Goal: Navigation & Orientation: Find specific page/section

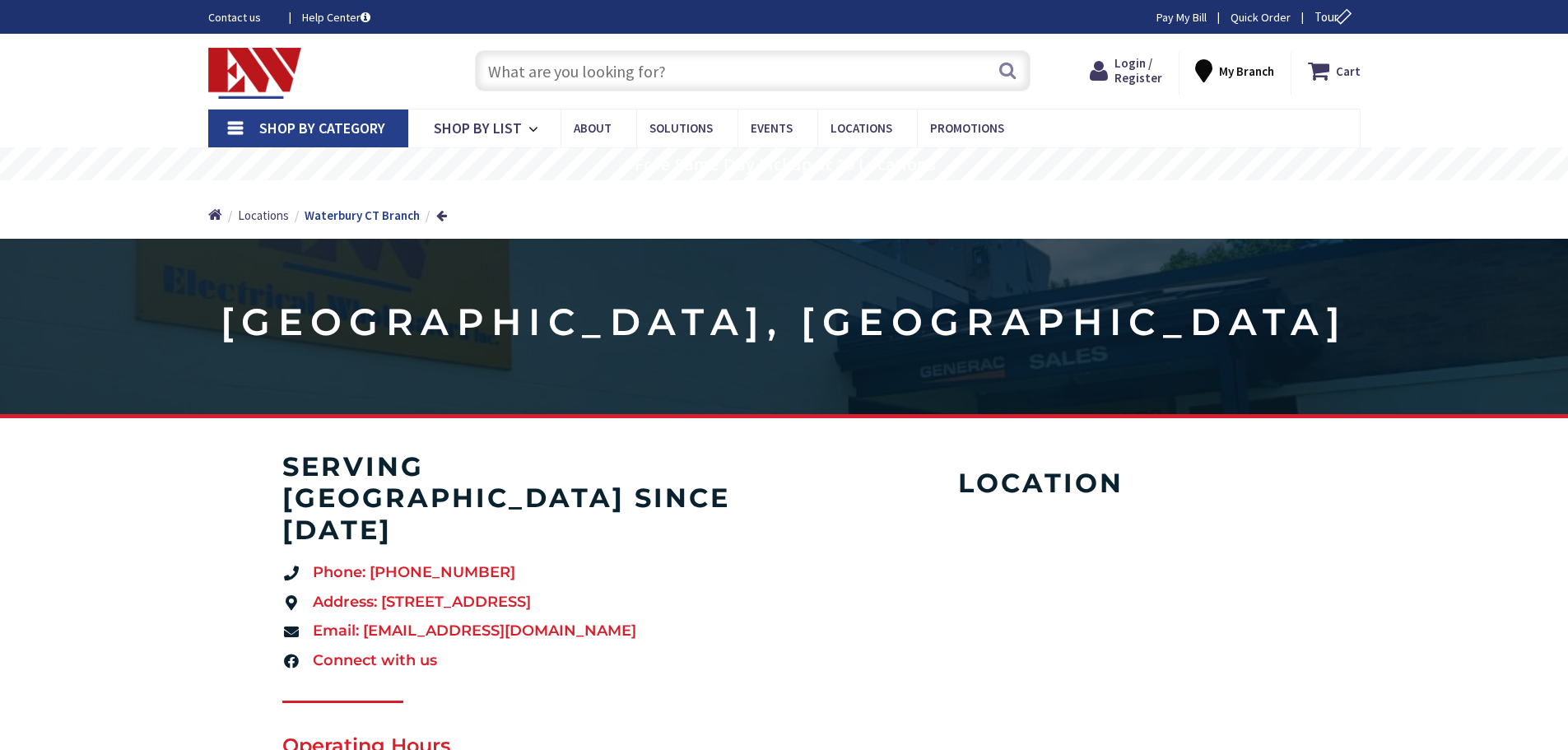
type input "[GEOGRAPHIC_DATA][US_STATE], [GEOGRAPHIC_DATA]"
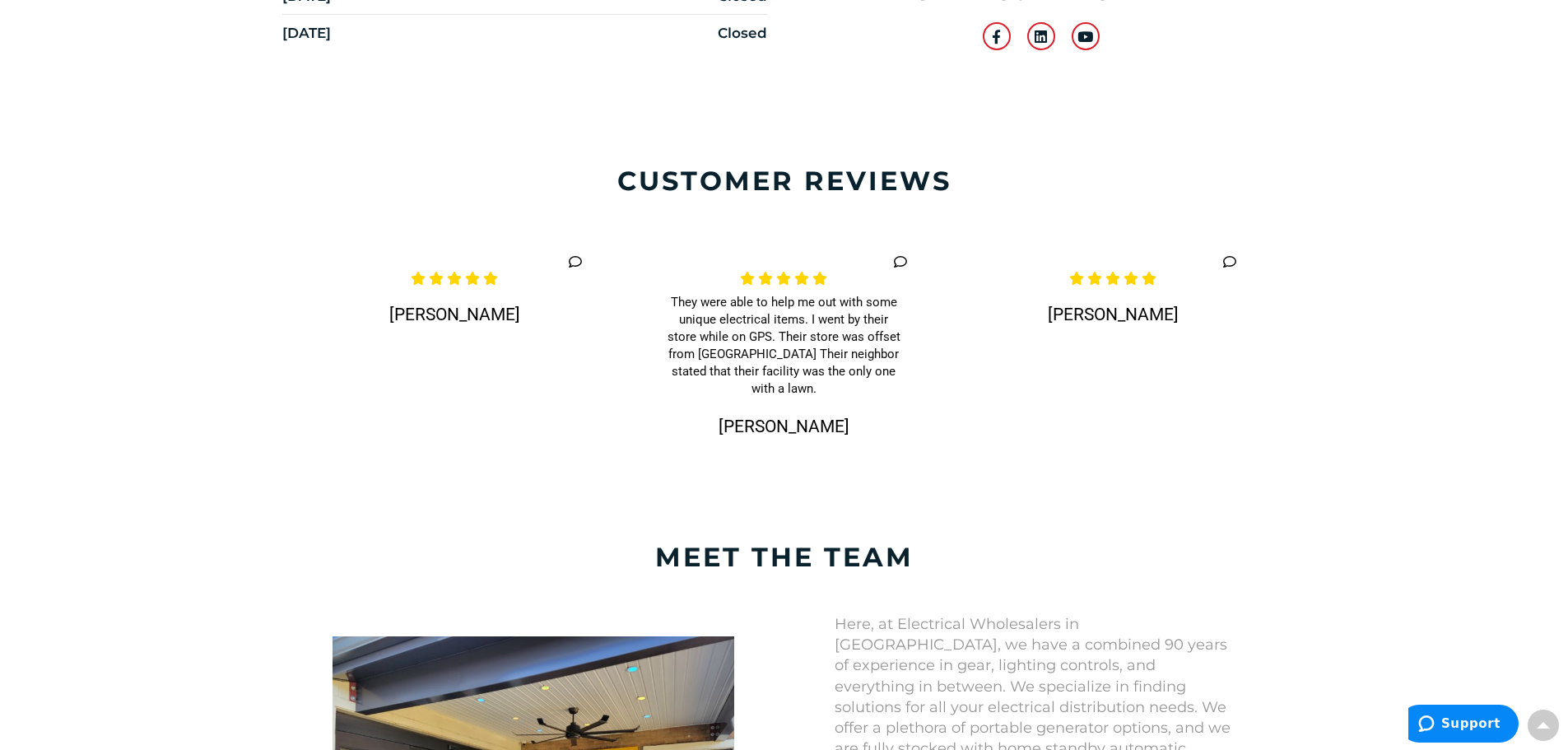
scroll to position [905, 0]
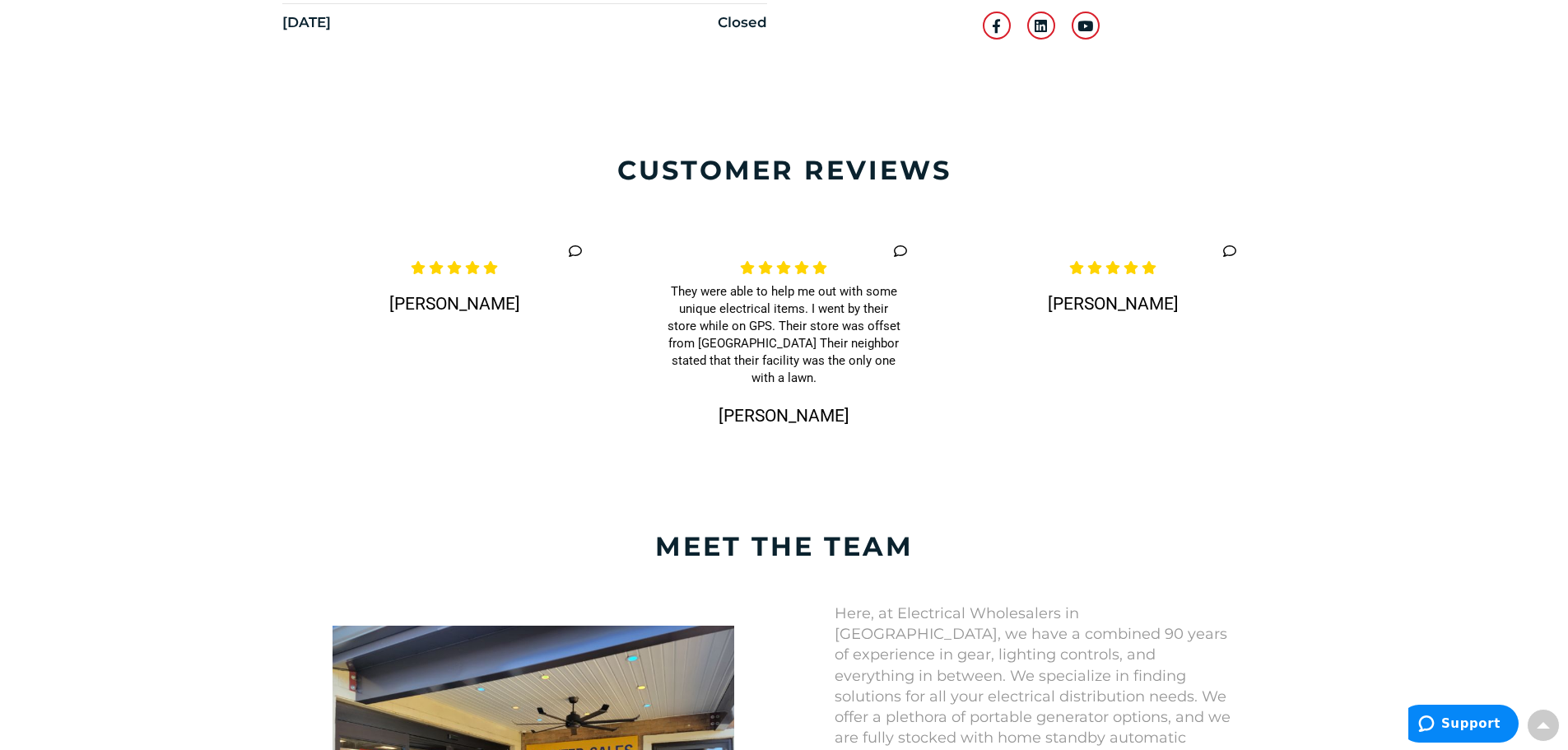
click at [802, 531] on h4 "meet the team" at bounding box center [784, 546] width 1218 height 31
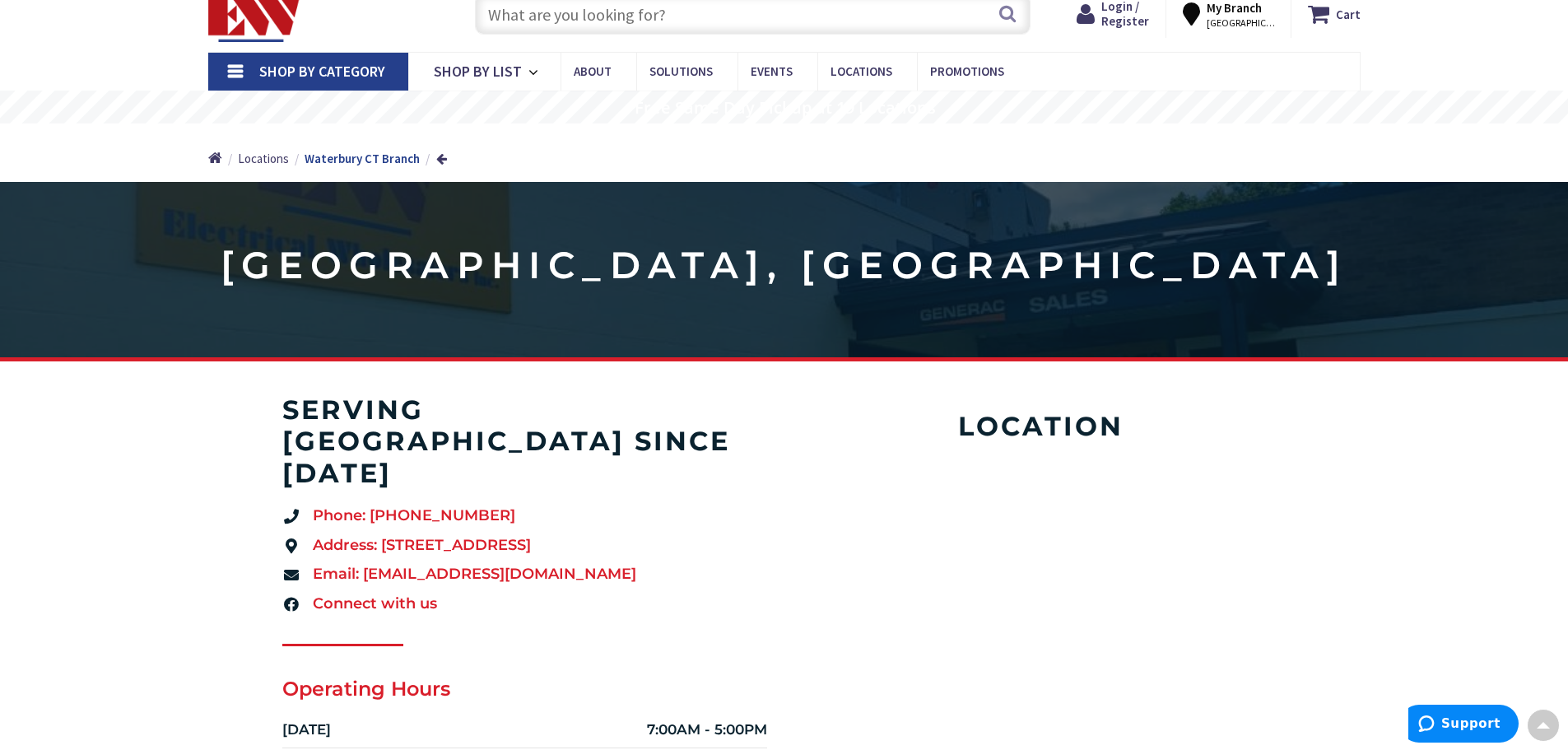
scroll to position [0, 0]
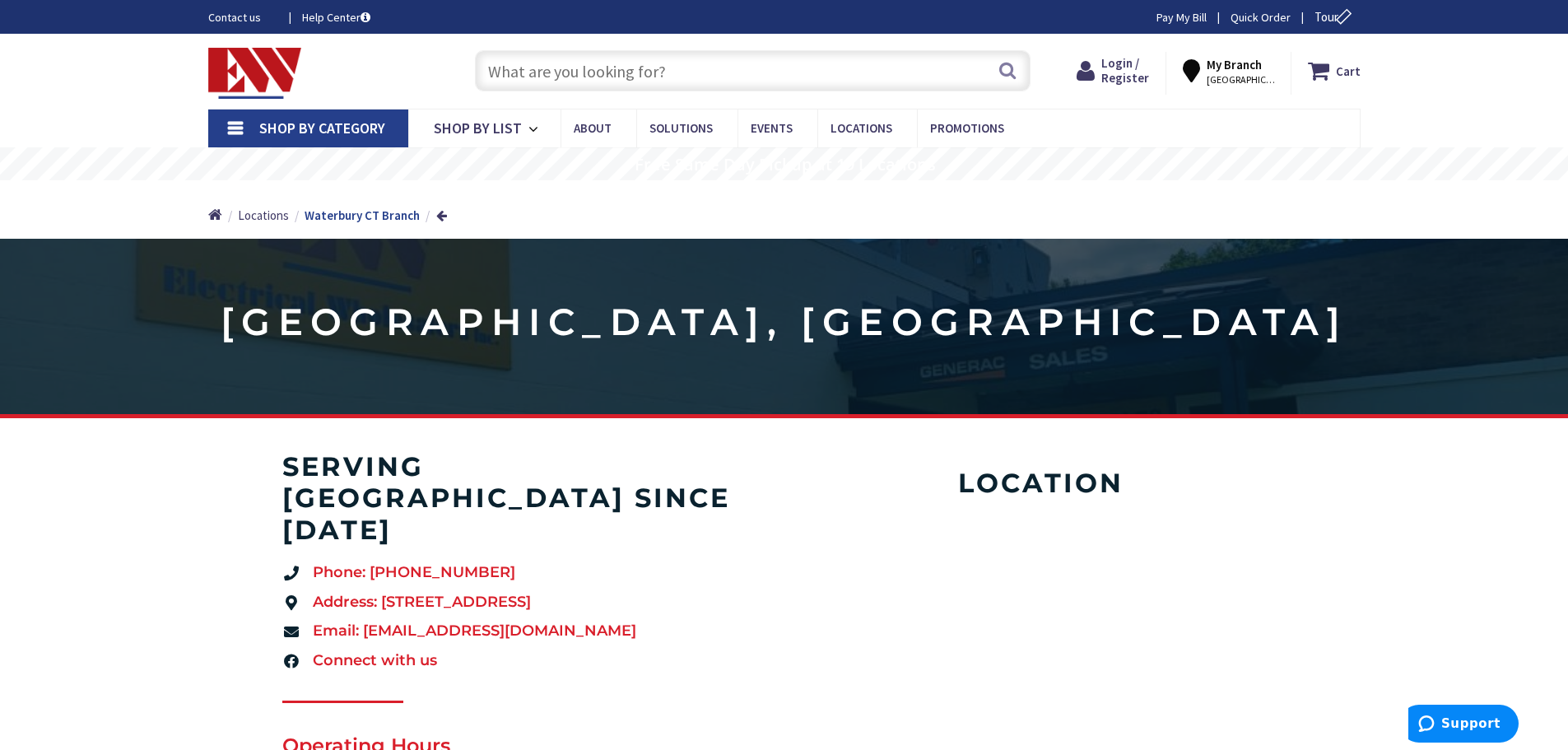
click at [356, 214] on strong "Waterbury CT Branch" at bounding box center [362, 215] width 115 height 15
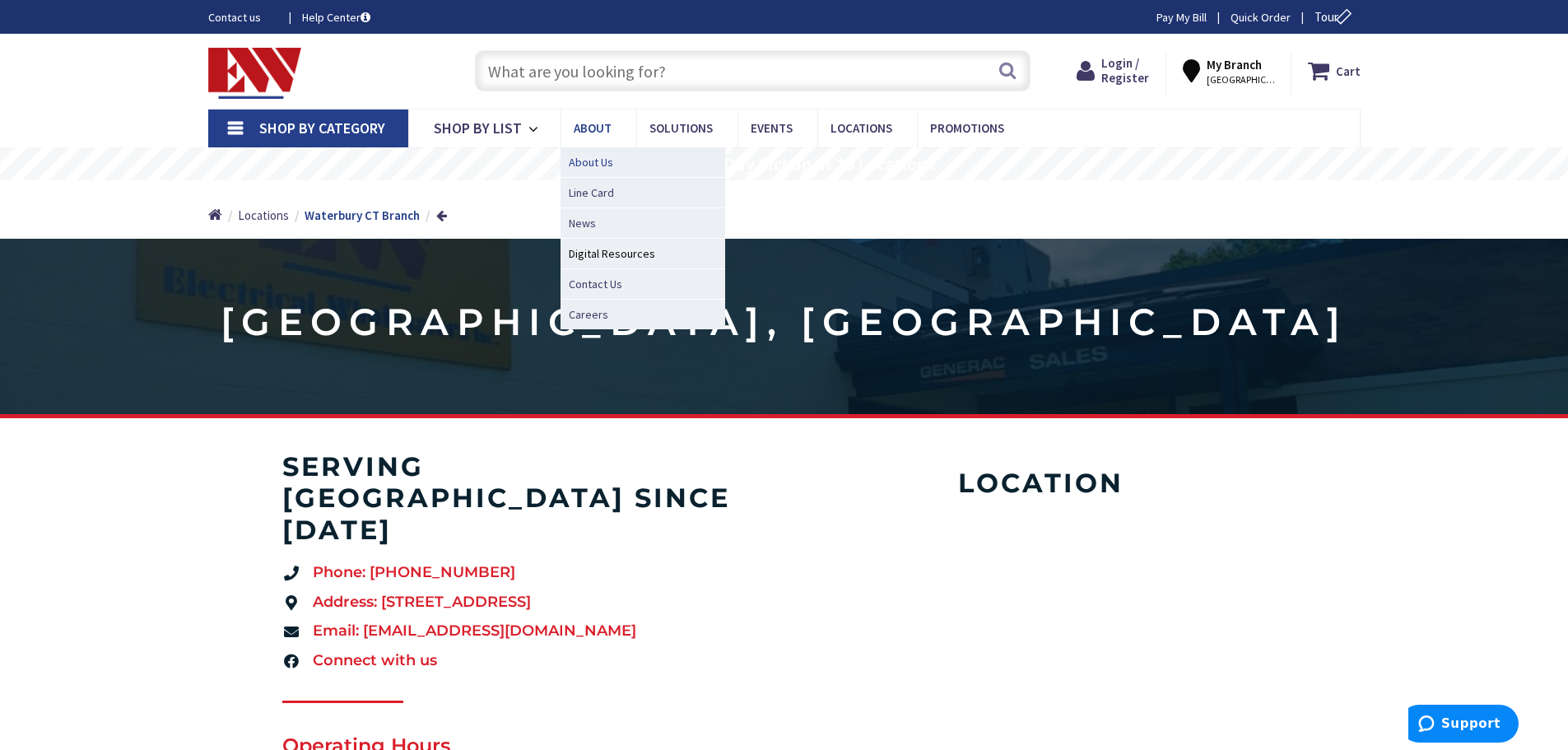
click at [582, 160] on span "About Us" at bounding box center [591, 161] width 45 height 16
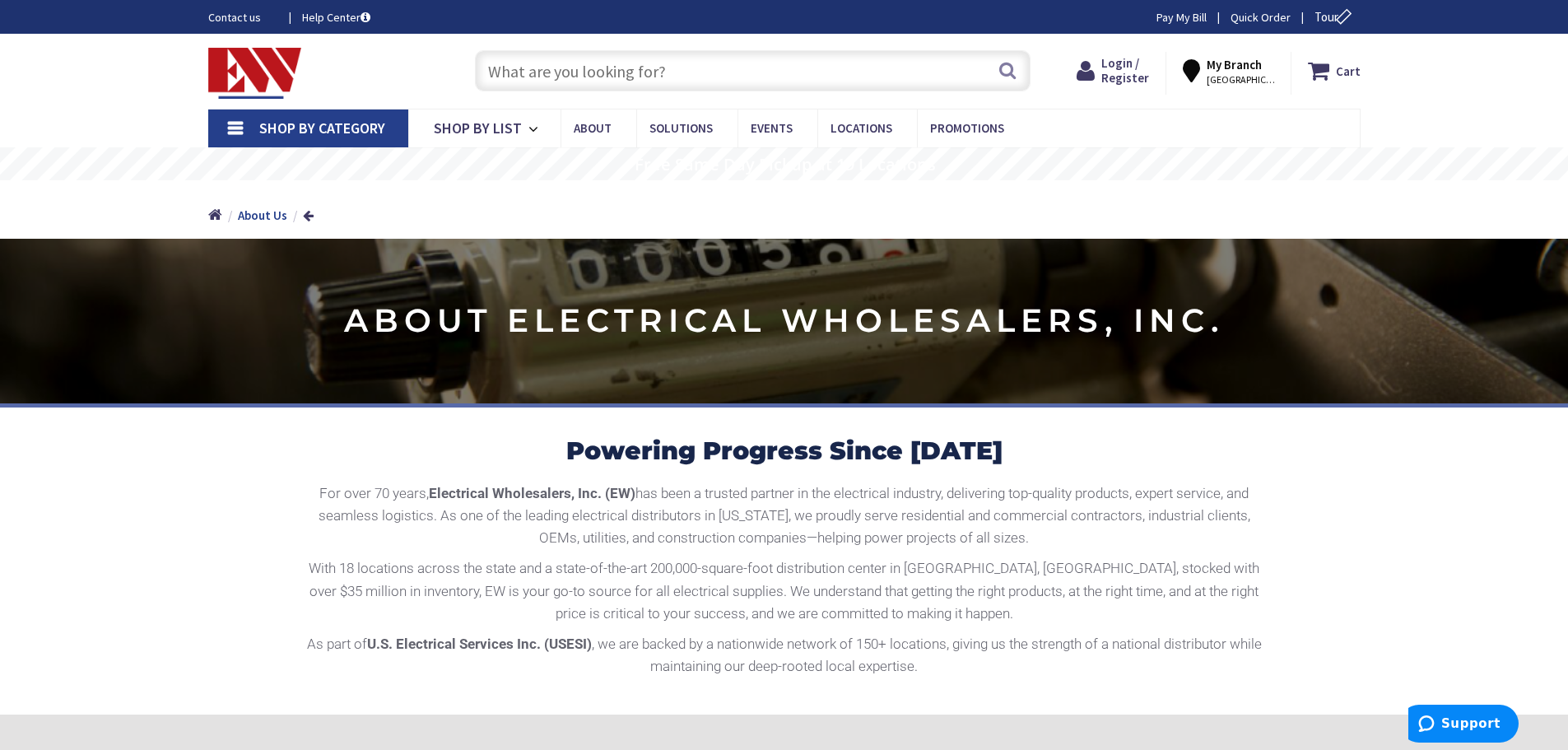
click at [253, 214] on strong "About Us" at bounding box center [263, 215] width 50 height 15
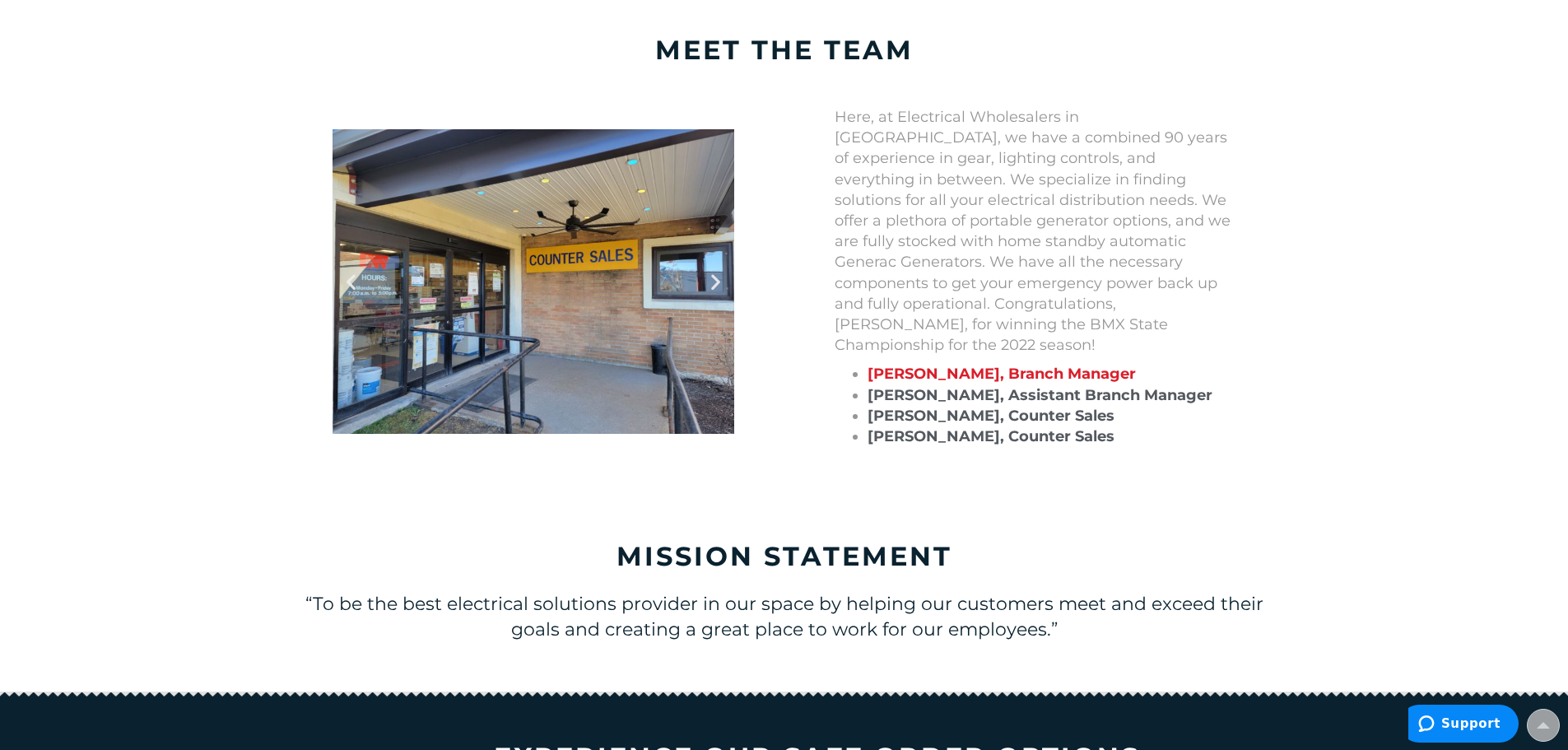
scroll to position [1314, 0]
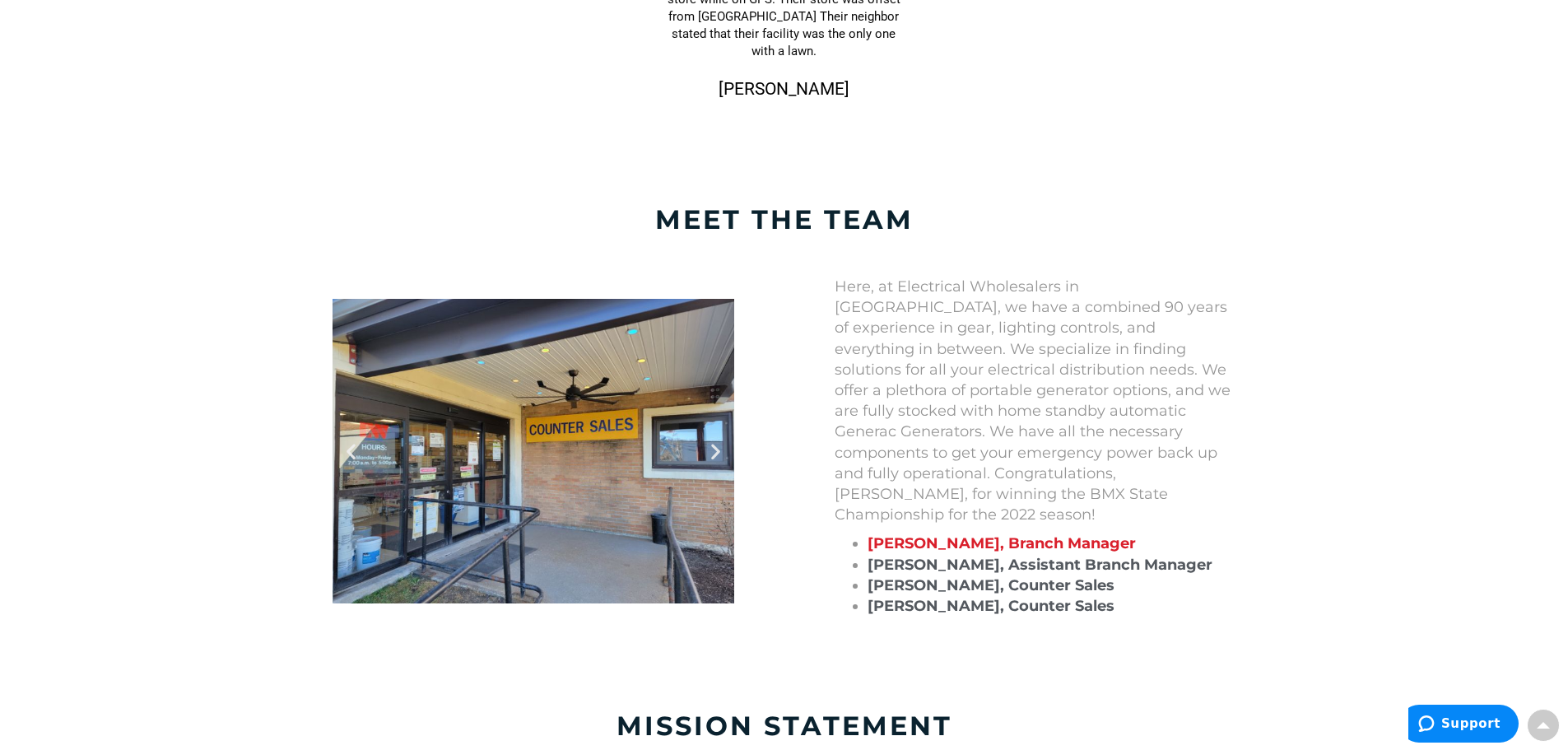
click at [448, 441] on div at bounding box center [533, 451] width 401 height 305
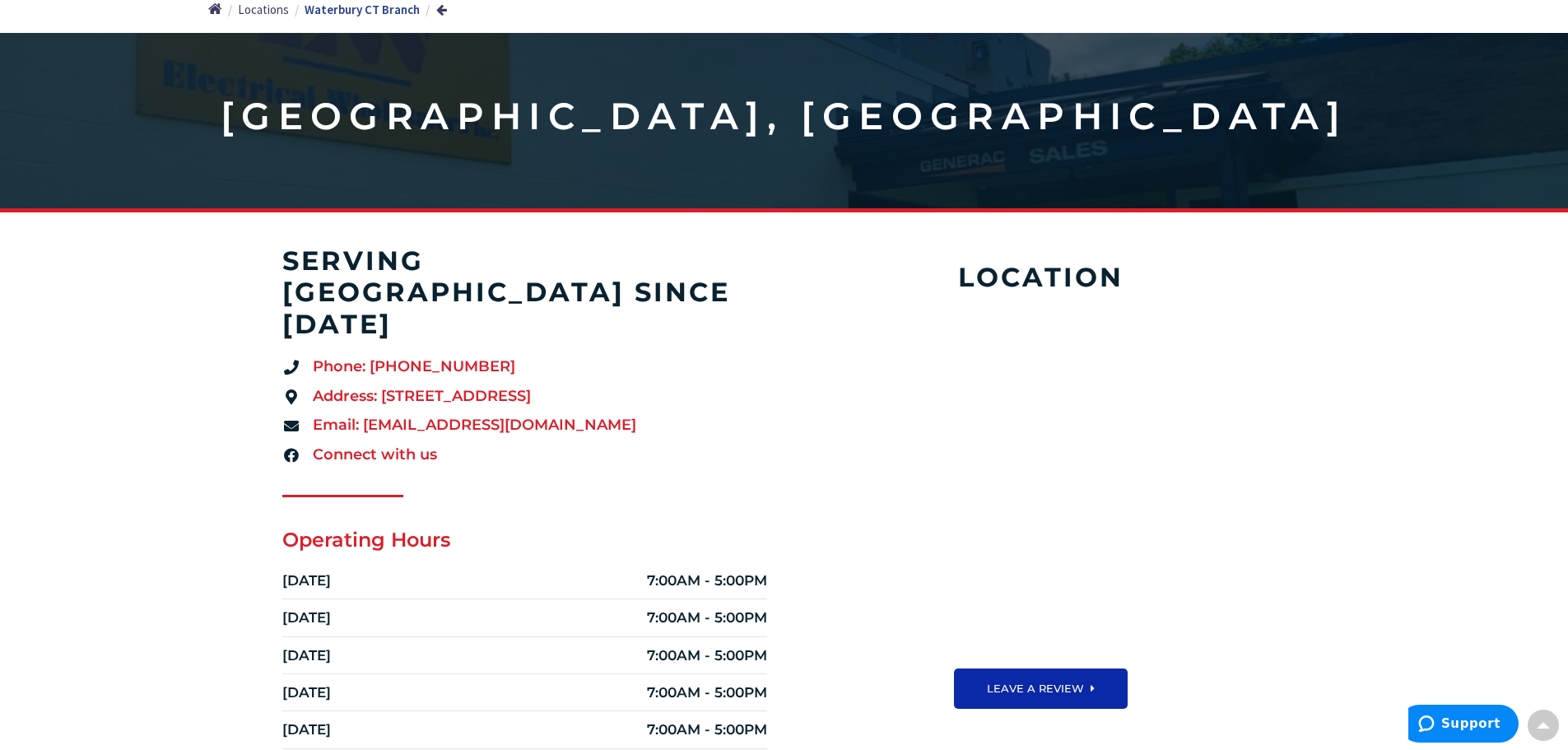
scroll to position [0, 0]
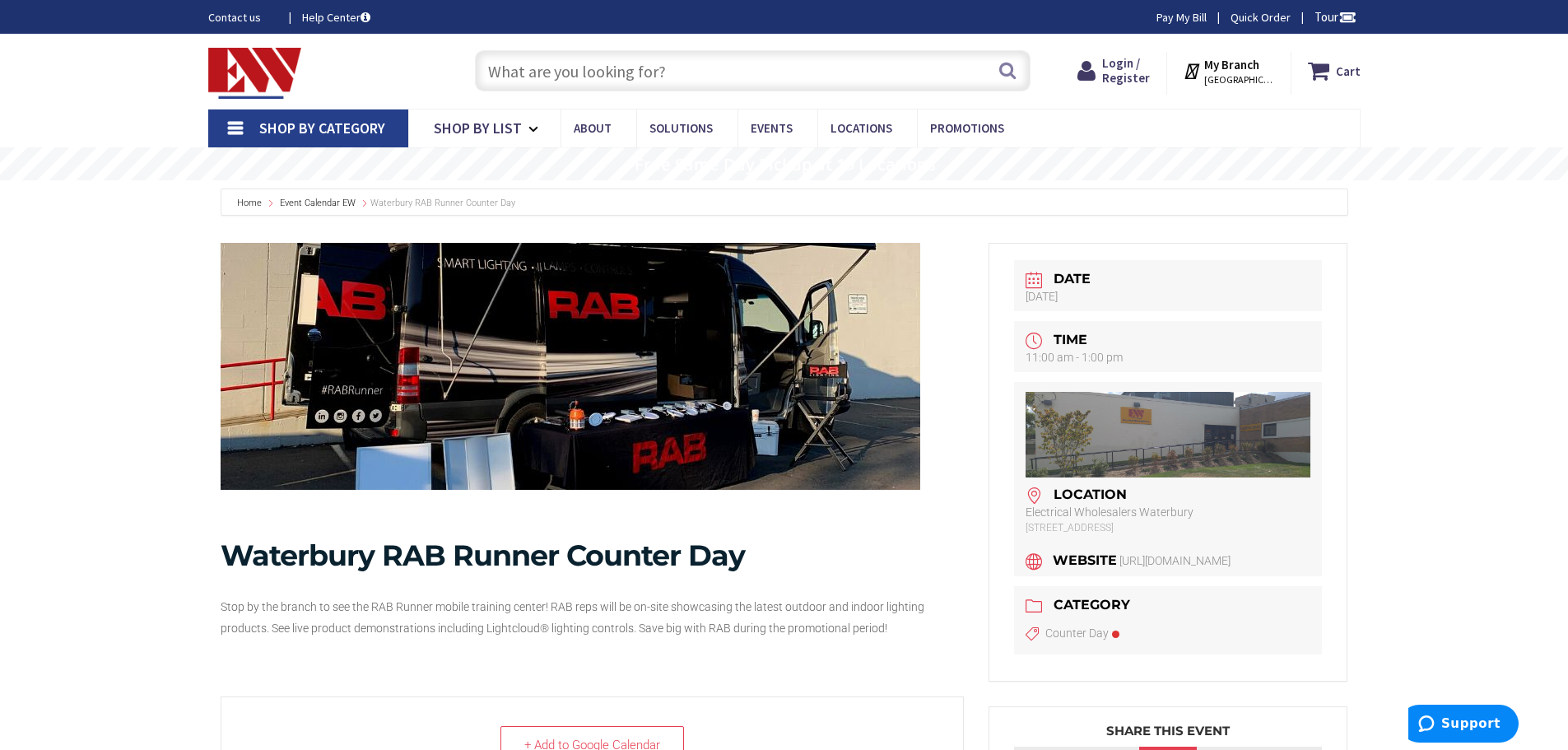
click at [1077, 415] on img at bounding box center [1169, 435] width 286 height 86
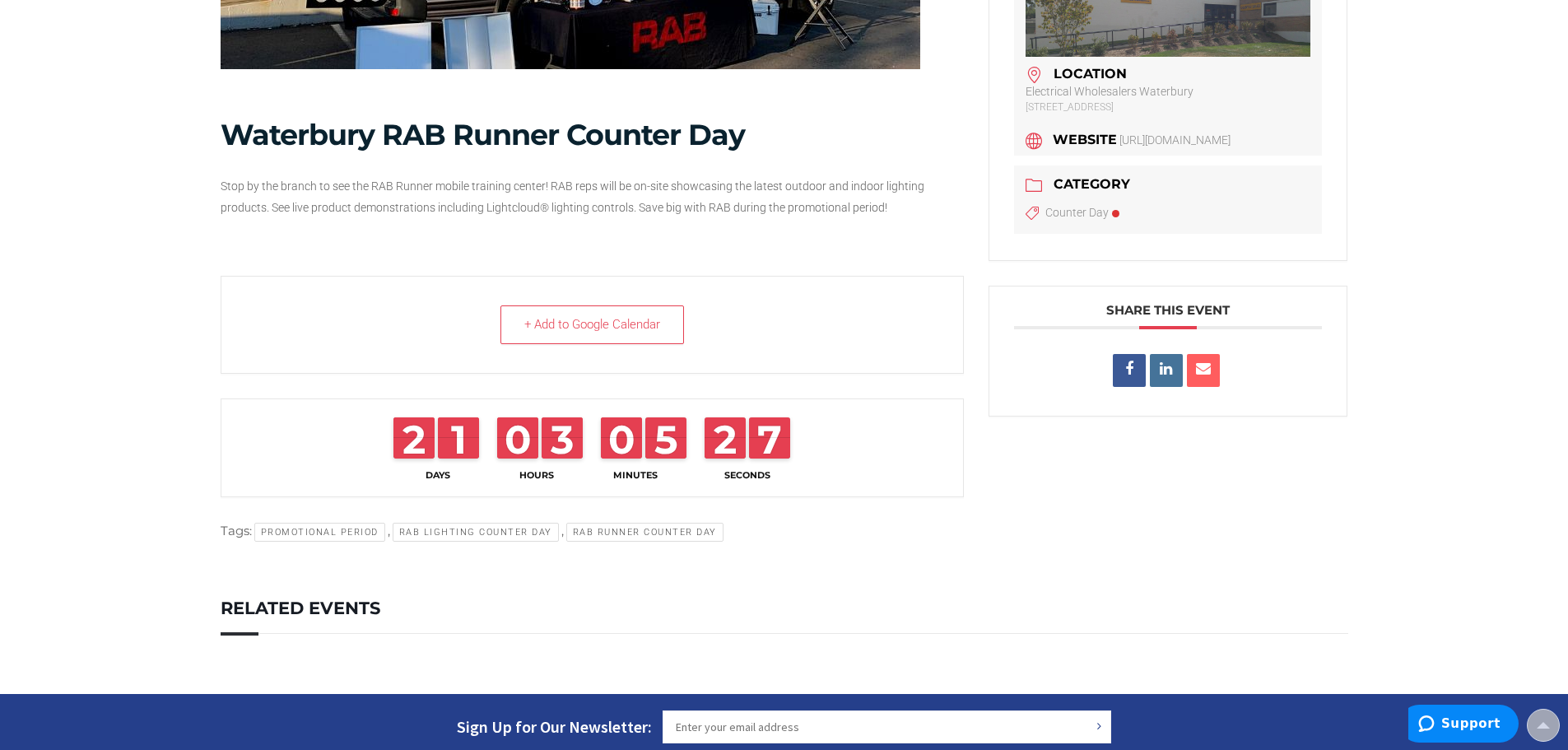
scroll to position [91, 0]
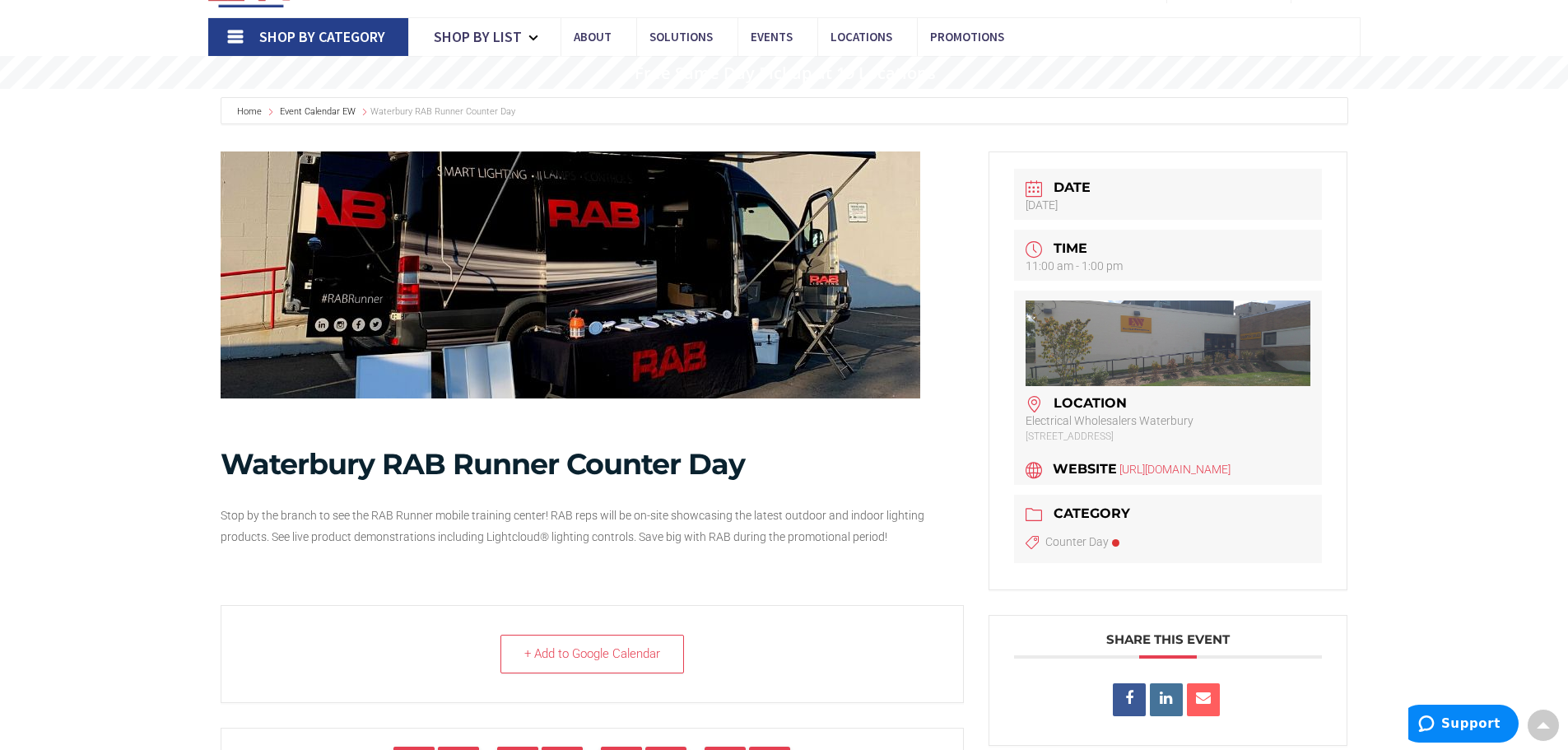
click at [1119, 477] on link "https://www.ew-ct.com/locations/waterbury" at bounding box center [1174, 469] width 112 height 16
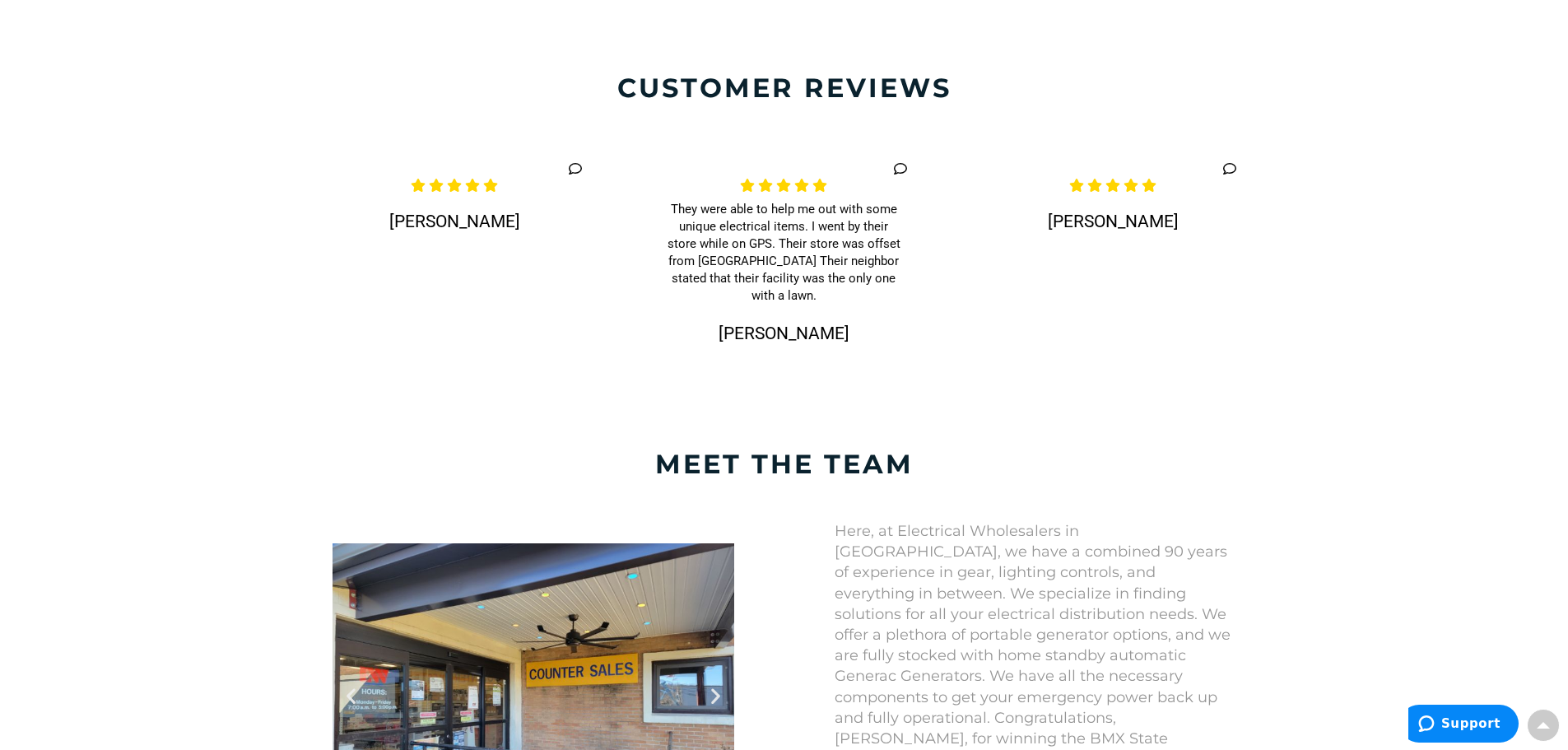
scroll to position [1152, 0]
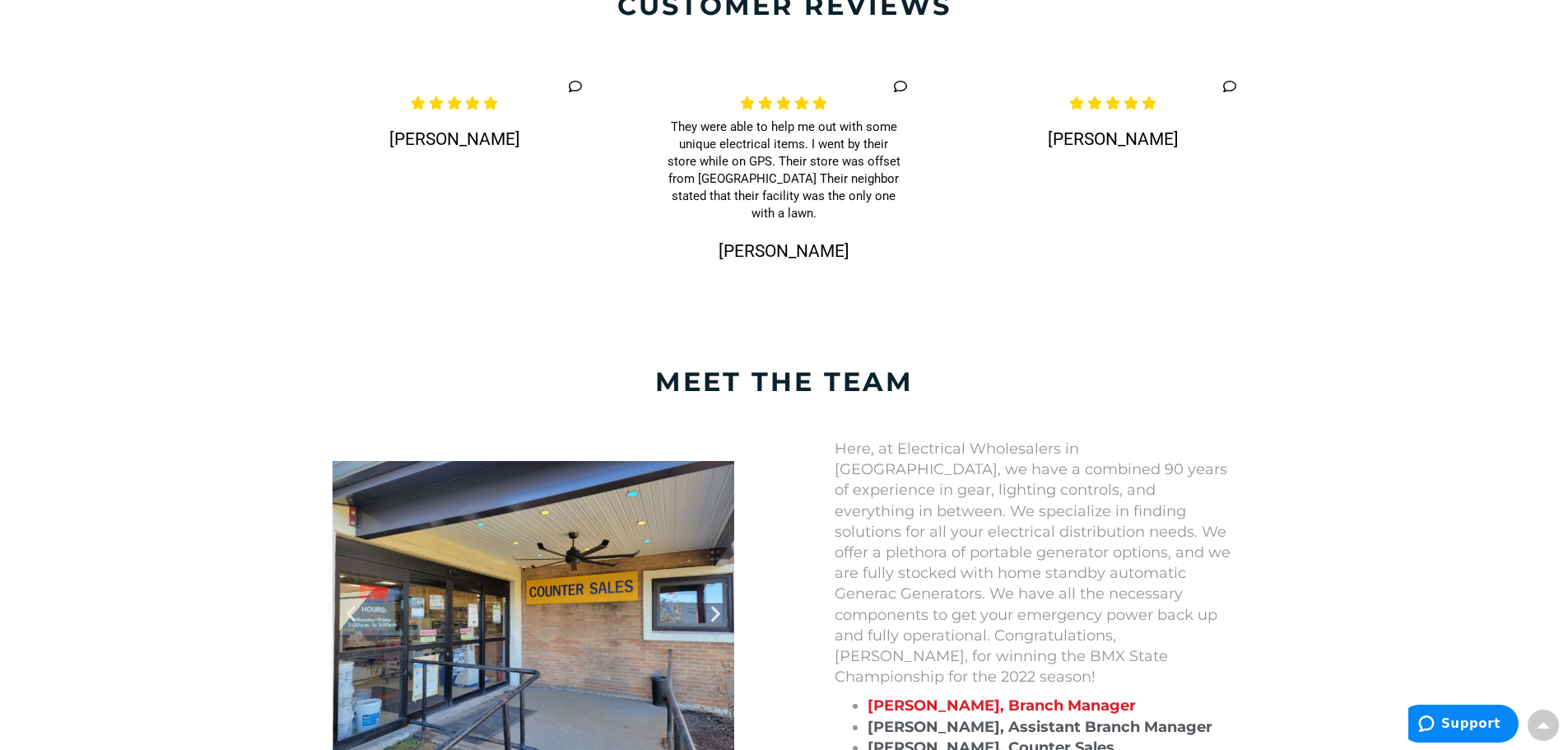
click at [718, 602] on icon "Next slide" at bounding box center [716, 613] width 21 height 21
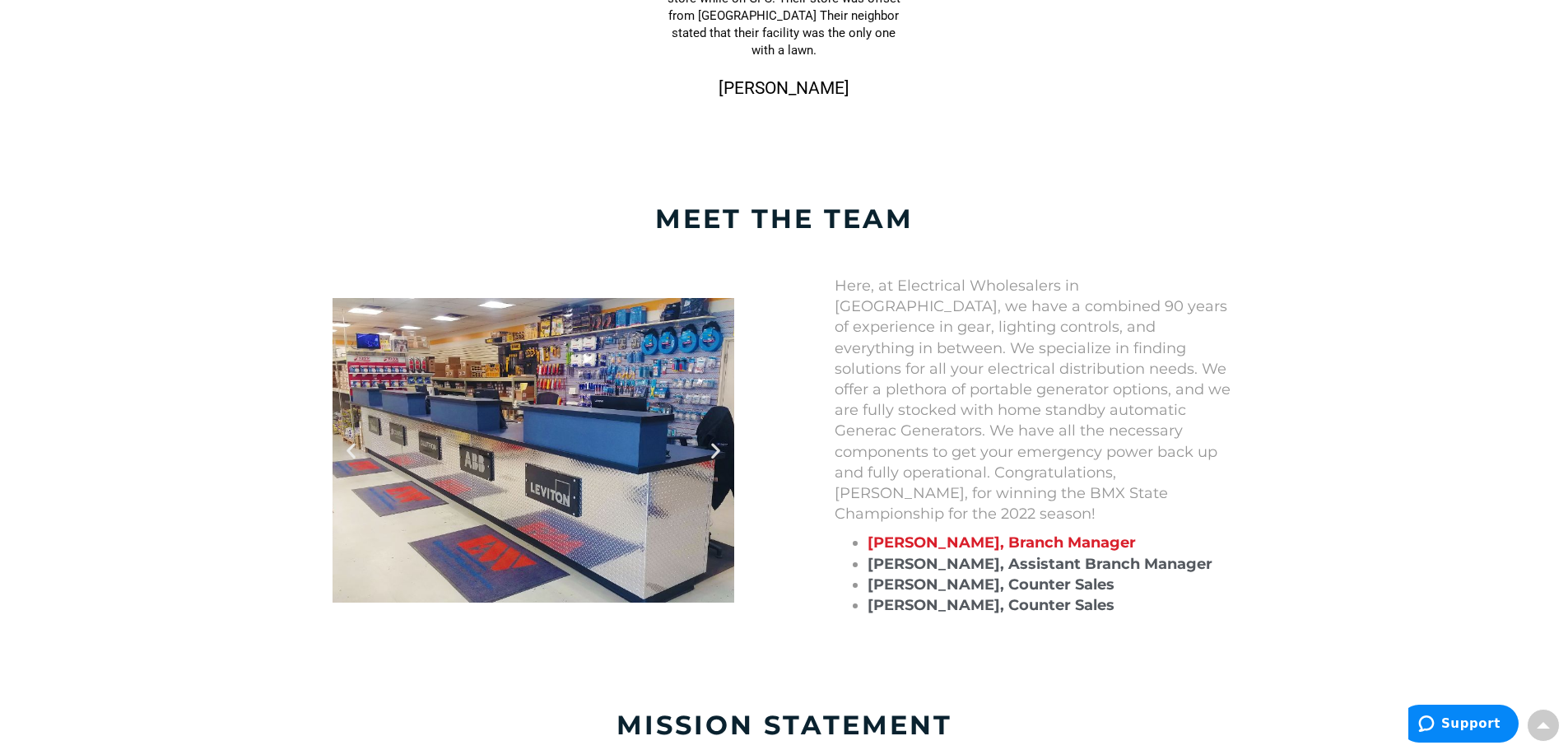
scroll to position [1317, 0]
click at [716, 434] on div at bounding box center [533, 449] width 401 height 305
click at [715, 437] on icon "Next slide" at bounding box center [716, 448] width 21 height 21
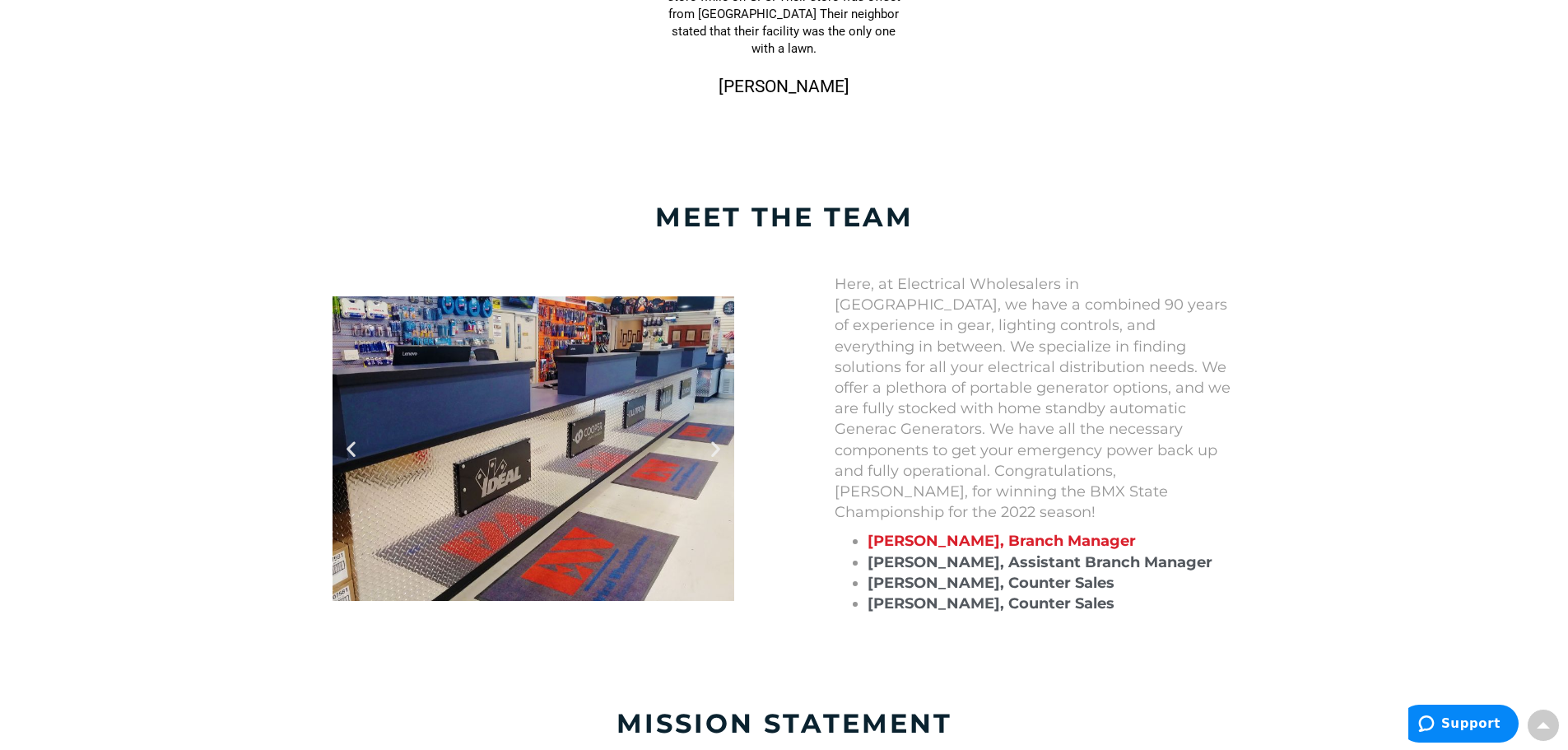
click at [715, 437] on icon "Next slide" at bounding box center [716, 448] width 21 height 21
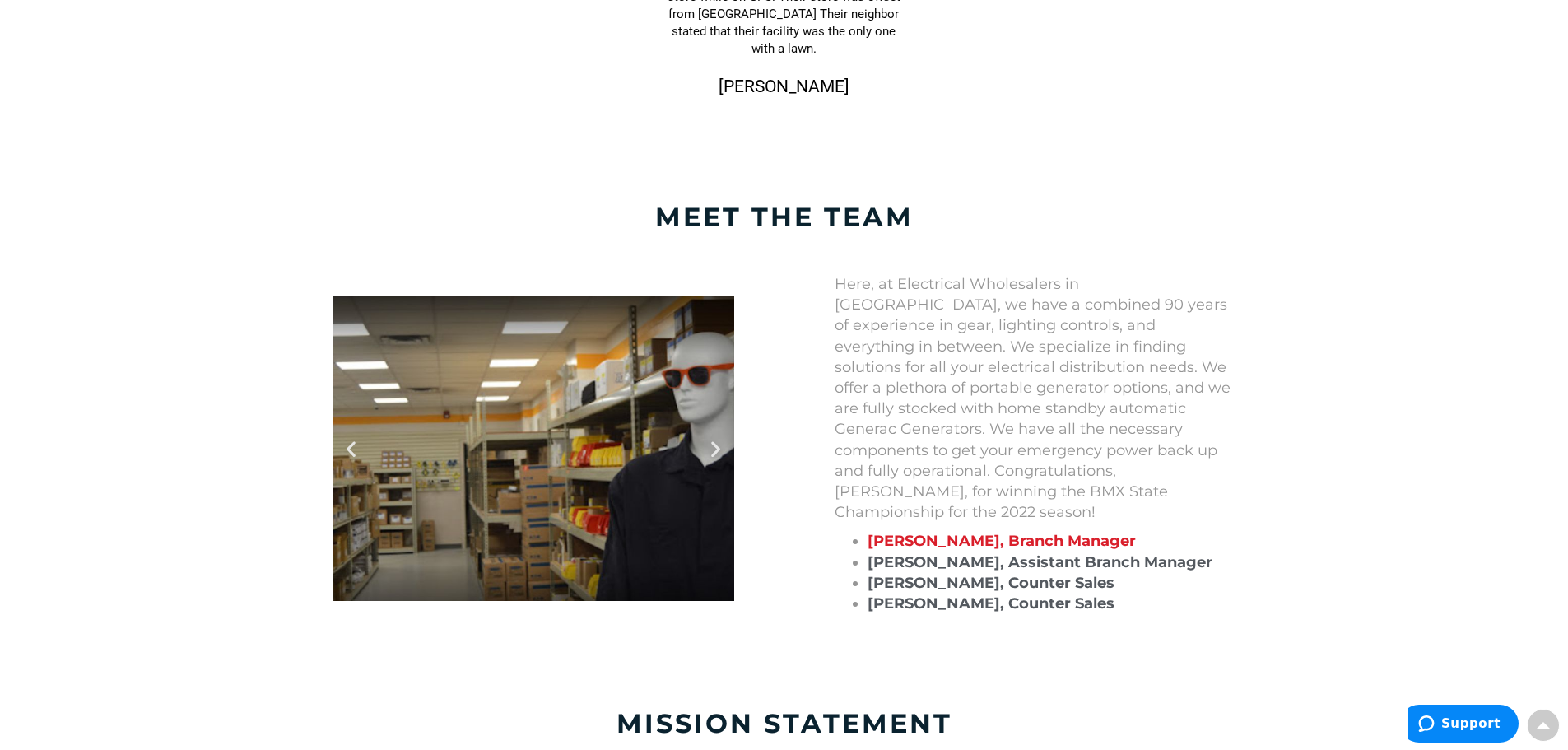
click at [715, 437] on icon "Next slide" at bounding box center [716, 448] width 21 height 21
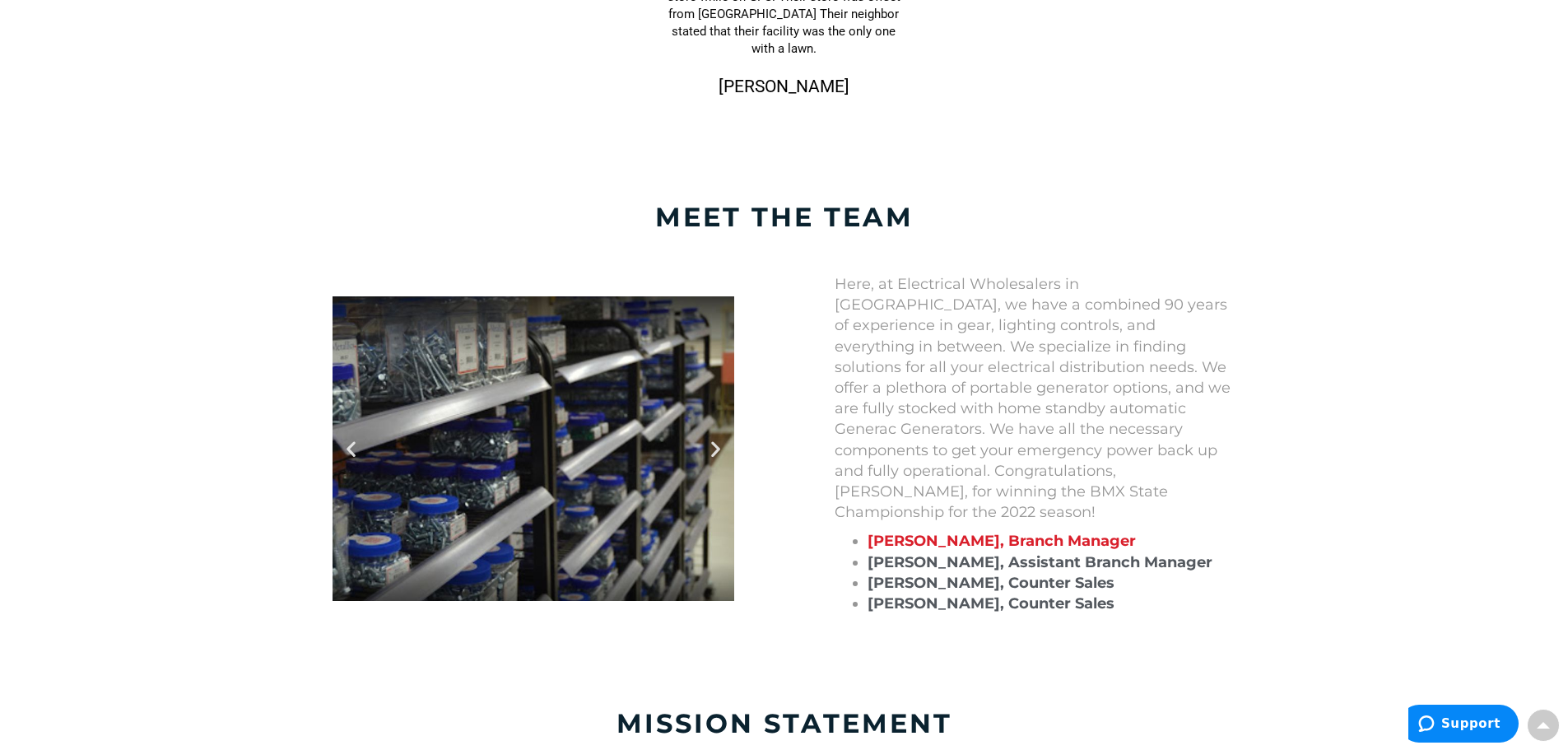
click at [715, 437] on icon "Next slide" at bounding box center [716, 448] width 21 height 21
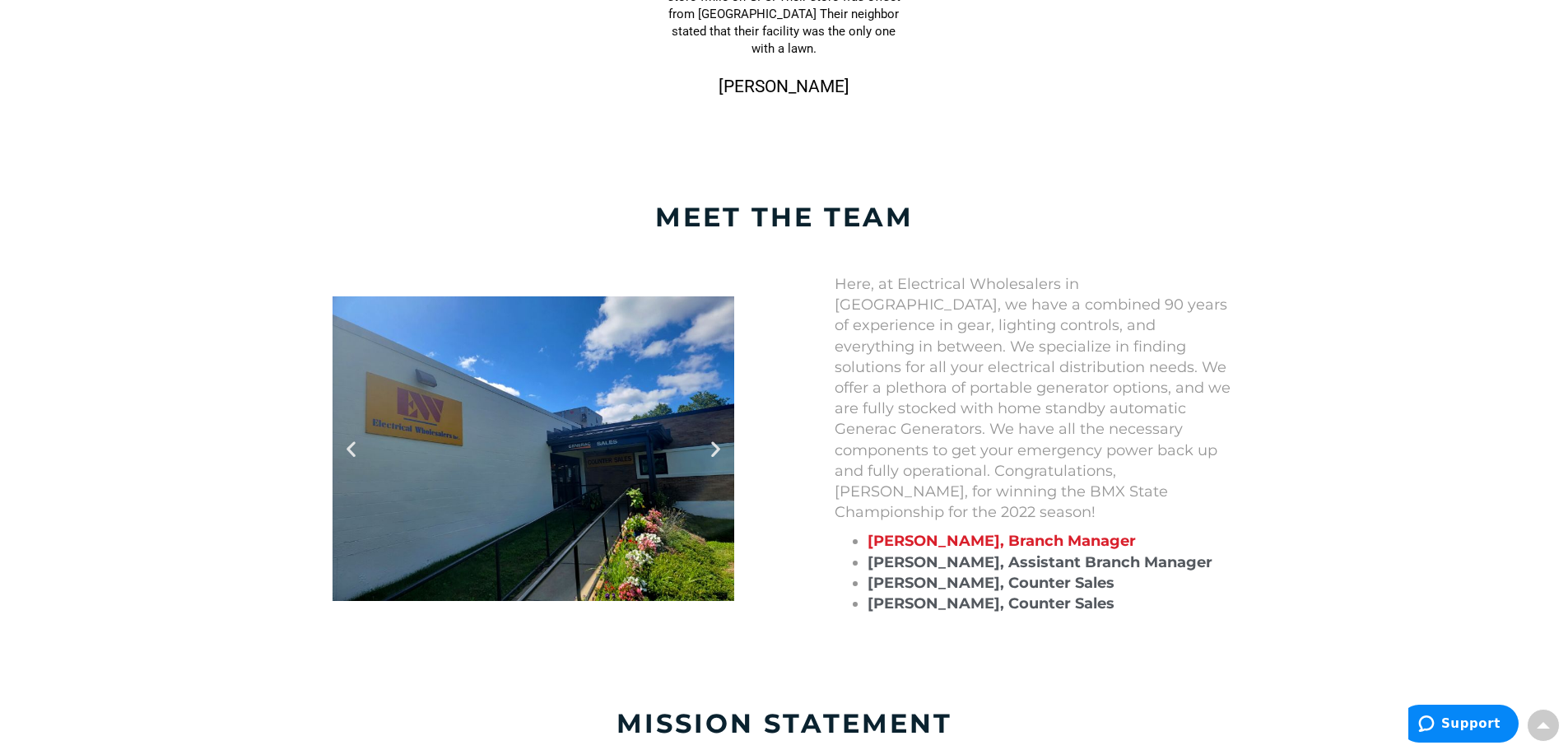
click at [715, 437] on icon "Next slide" at bounding box center [716, 448] width 21 height 21
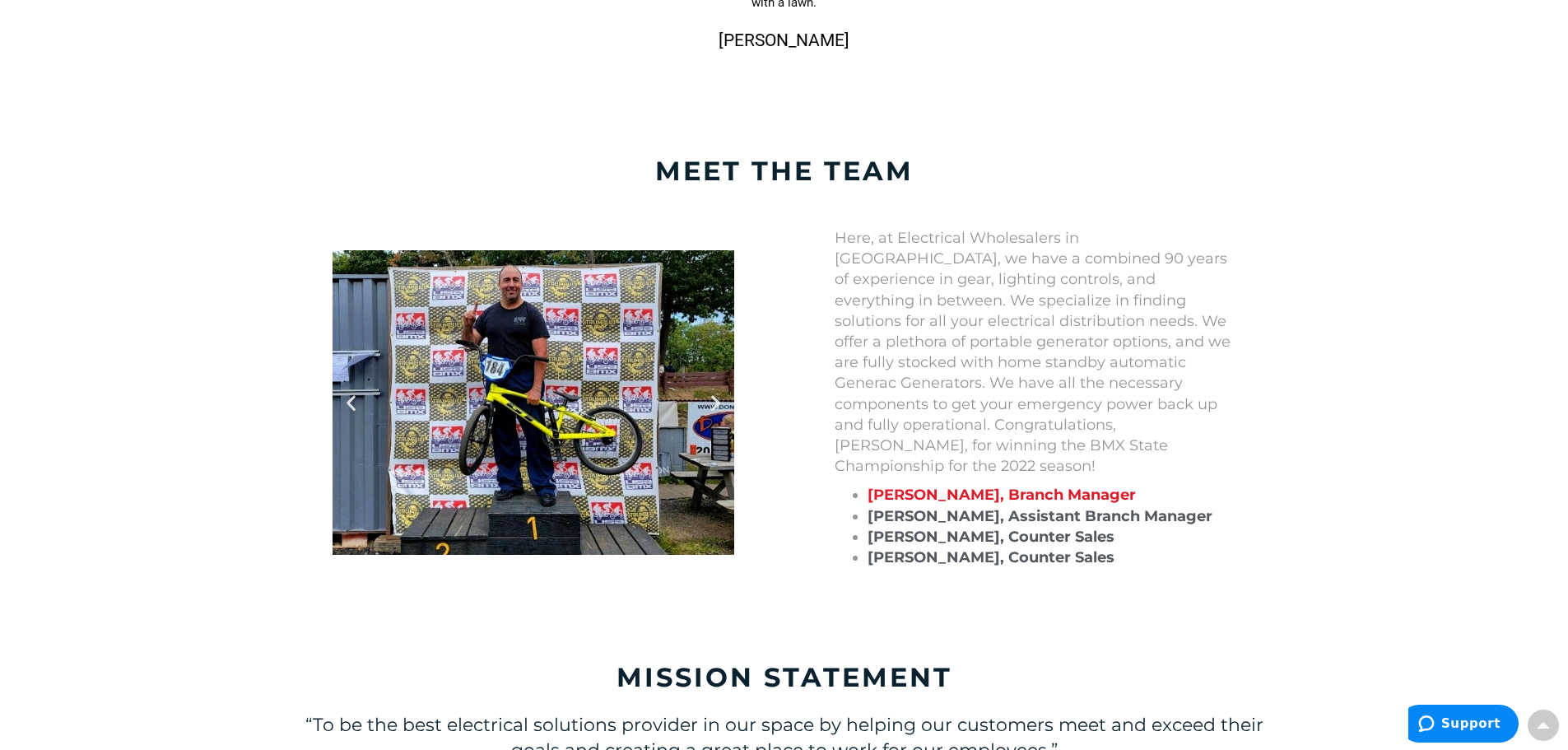
scroll to position [1564, 0]
